Goal: Use online tool/utility: Use online tool/utility

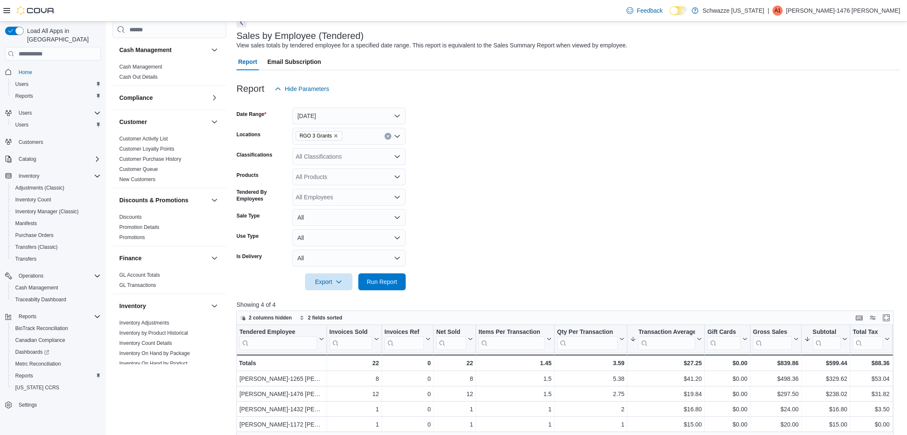
scroll to position [45, 0]
click at [375, 279] on span "Run Report" at bounding box center [382, 281] width 30 height 8
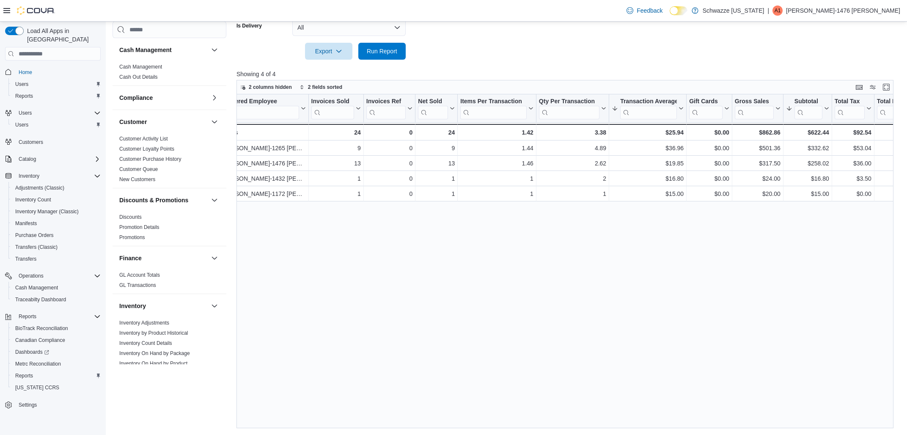
scroll to position [0, 0]
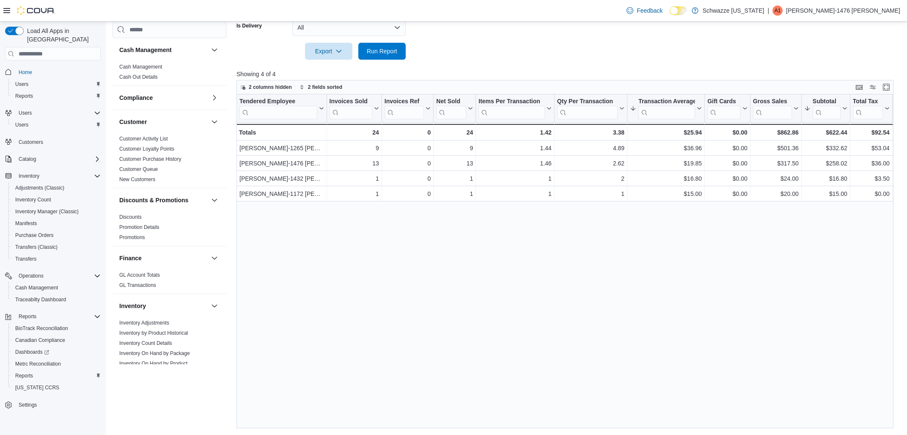
click at [373, 43] on div at bounding box center [567, 39] width 663 height 7
click at [373, 48] on span "Run Report" at bounding box center [382, 51] width 30 height 8
click at [369, 50] on span "Run Report" at bounding box center [382, 51] width 30 height 8
click at [392, 58] on span "Run Report" at bounding box center [381, 50] width 37 height 17
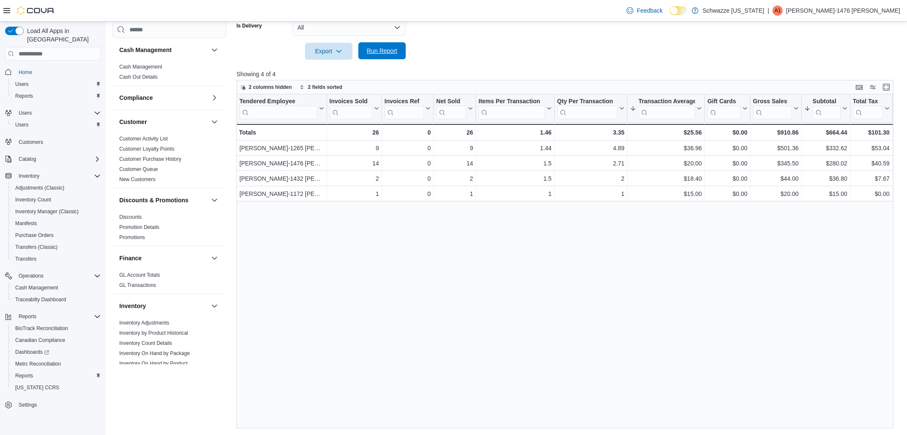
click at [390, 50] on span "Run Report" at bounding box center [382, 51] width 30 height 8
click at [387, 50] on span "Run Report" at bounding box center [382, 51] width 30 height 8
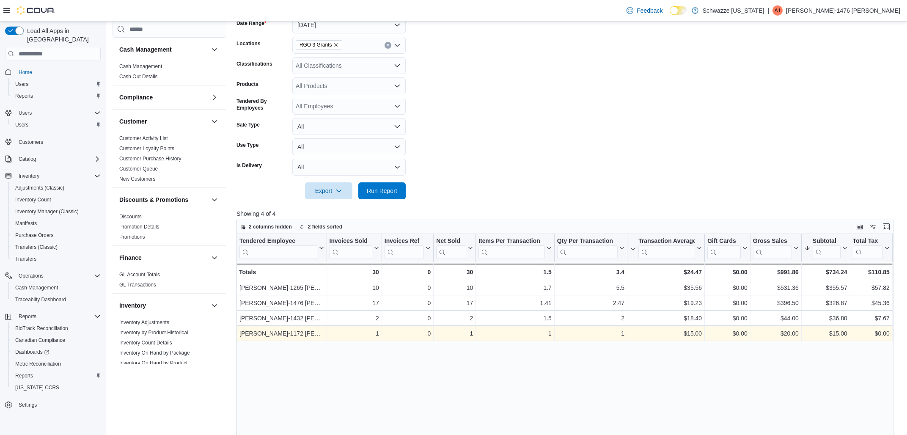
scroll to position [49, 0]
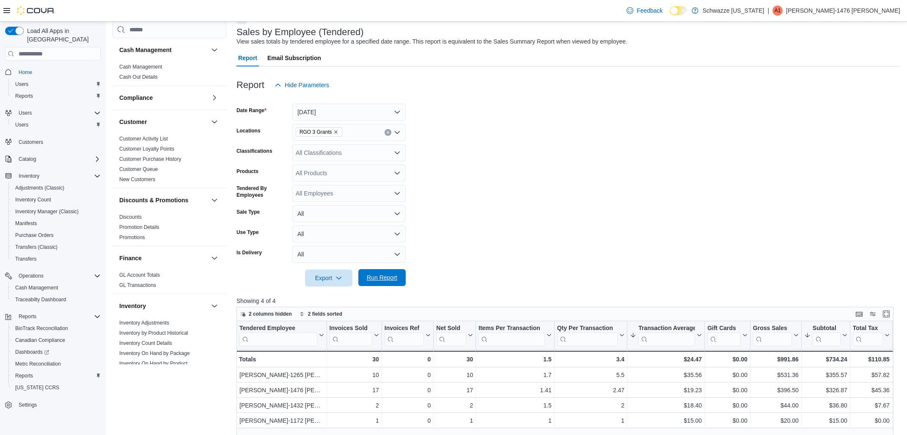
click at [386, 270] on div "Export Run Report" at bounding box center [320, 277] width 169 height 17
click at [390, 280] on span "Run Report" at bounding box center [382, 277] width 30 height 8
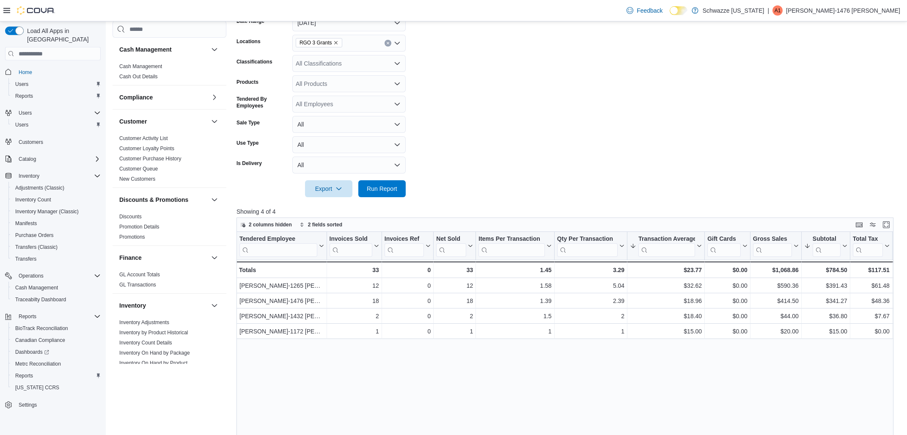
scroll to position [140, 0]
click at [390, 189] on span "Run Report" at bounding box center [382, 187] width 30 height 8
